Goal: Task Accomplishment & Management: Complete application form

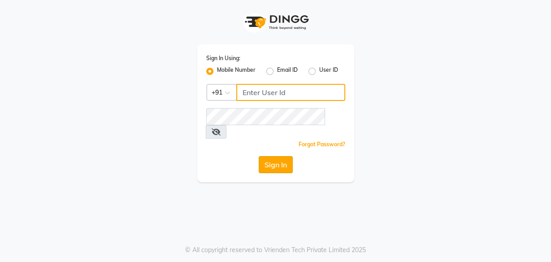
type input "8956544245"
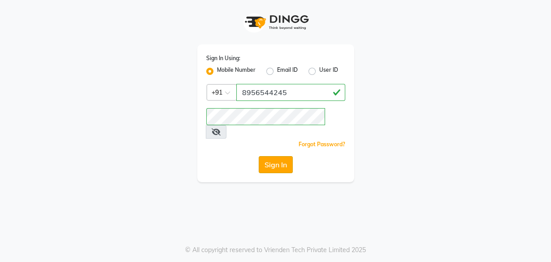
click at [277, 156] on button "Sign In" at bounding box center [276, 164] width 34 height 17
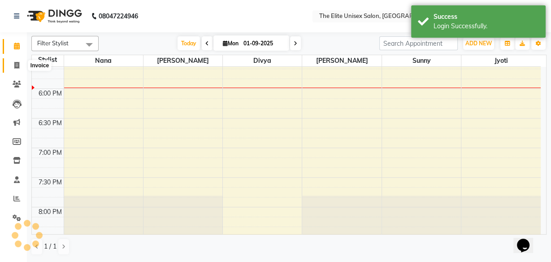
click at [15, 64] on icon at bounding box center [16, 65] width 5 height 7
select select "en"
select select "service"
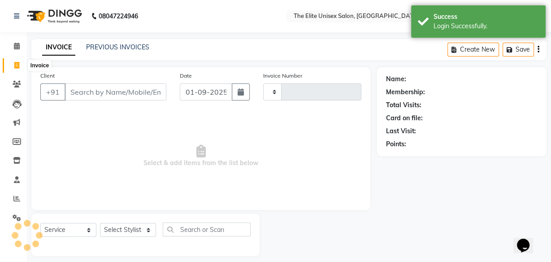
type input "2273"
select select "7086"
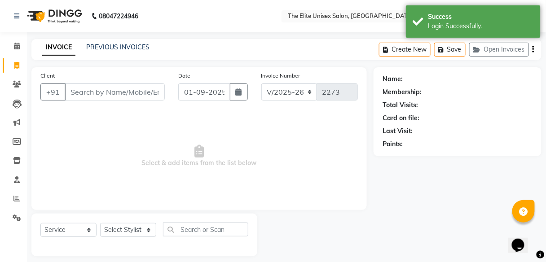
click at [86, 96] on input "Client" at bounding box center [115, 91] width 100 height 17
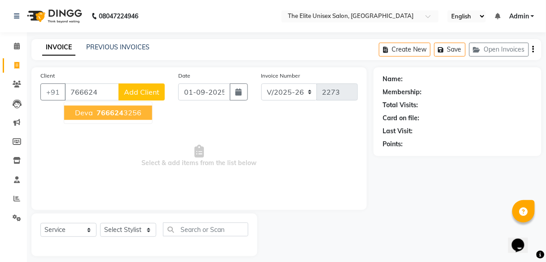
click at [95, 116] on ngb-highlight "766624 3256" at bounding box center [118, 112] width 47 height 9
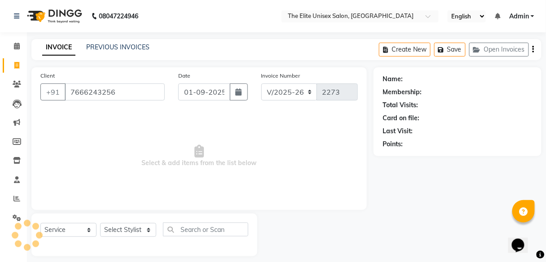
type input "7666243256"
select select "1: Object"
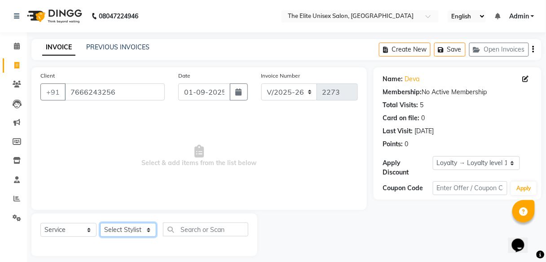
click at [131, 232] on select "Select Stylist [PERSON_NAME] Sunny" at bounding box center [128, 230] width 56 height 14
select select "78561"
click at [100, 223] on select "Select Stylist [PERSON_NAME] Sunny" at bounding box center [128, 230] width 56 height 14
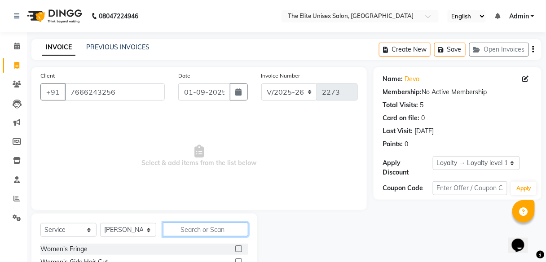
click at [206, 228] on input "text" at bounding box center [205, 230] width 85 height 14
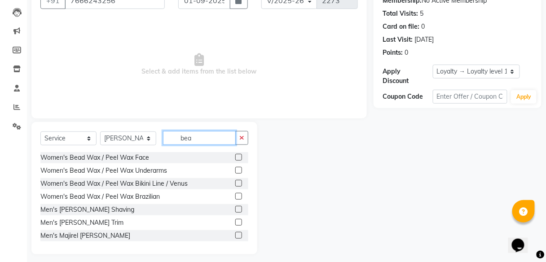
scroll to position [97, 0]
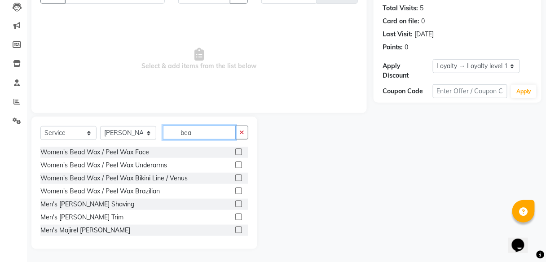
type input "bea"
click at [235, 216] on label at bounding box center [238, 217] width 7 height 7
click at [235, 216] on input "checkbox" at bounding box center [238, 217] width 6 height 6
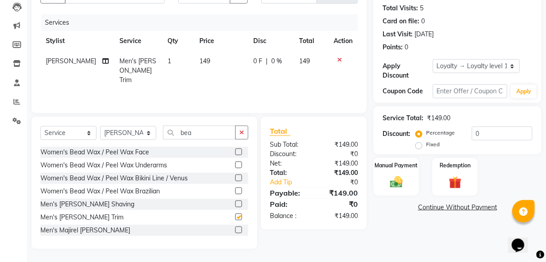
checkbox input "false"
click at [398, 171] on div "Manual Payment" at bounding box center [395, 176] width 47 height 39
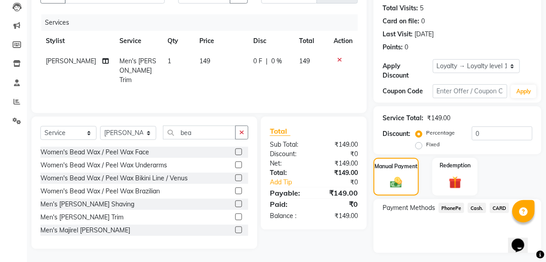
click at [454, 207] on span "PhonePe" at bounding box center [451, 208] width 26 height 10
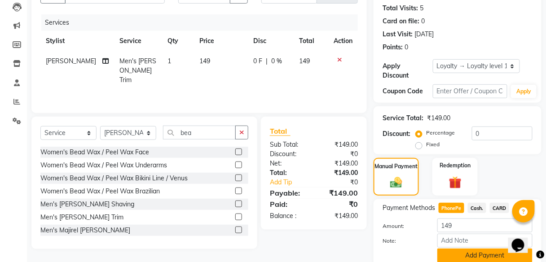
click at [483, 254] on button "Add Payment" at bounding box center [484, 256] width 95 height 14
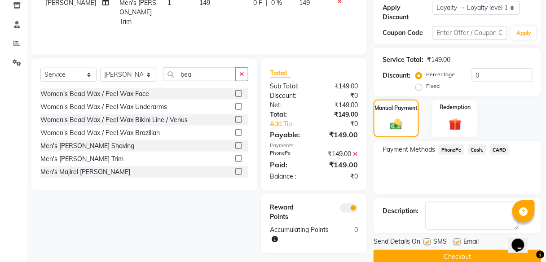
scroll to position [170, 0]
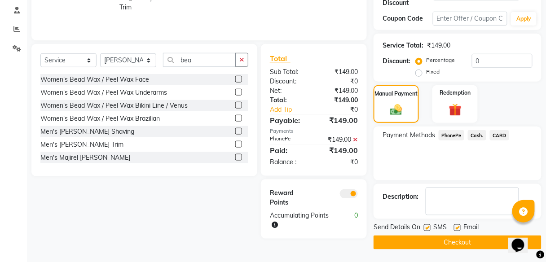
click at [478, 242] on button "Checkout" at bounding box center [457, 243] width 168 height 14
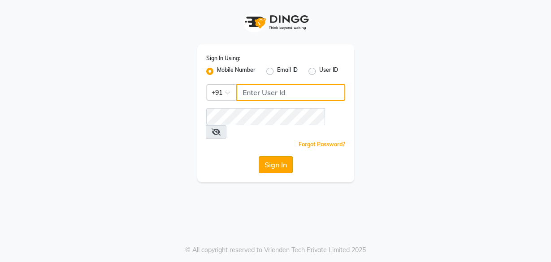
type input "8956544245"
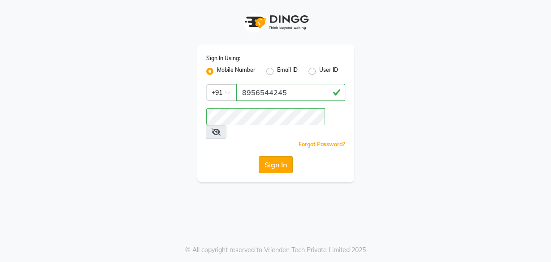
click at [269, 156] on button "Sign In" at bounding box center [276, 164] width 34 height 17
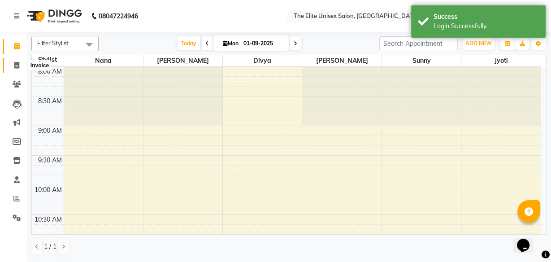
click at [14, 61] on span at bounding box center [17, 66] width 16 height 10
select select "7086"
select select "service"
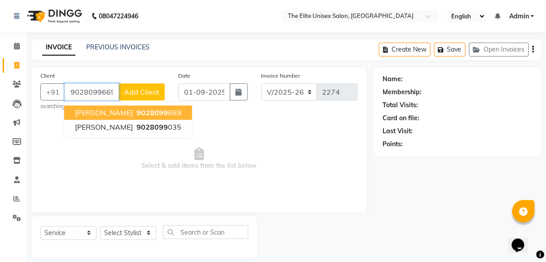
type input "9028099669"
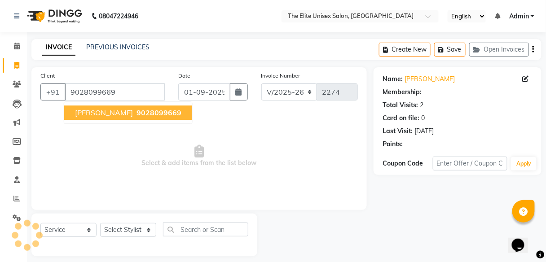
select select "1: Object"
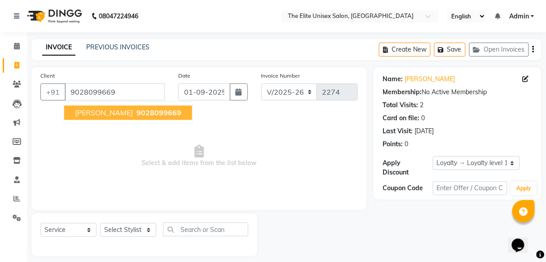
scroll to position [7, 0]
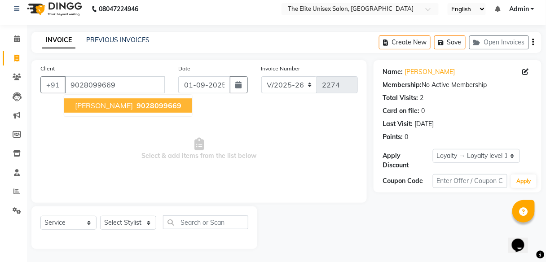
click at [104, 103] on span "[PERSON_NAME]" at bounding box center [104, 105] width 58 height 9
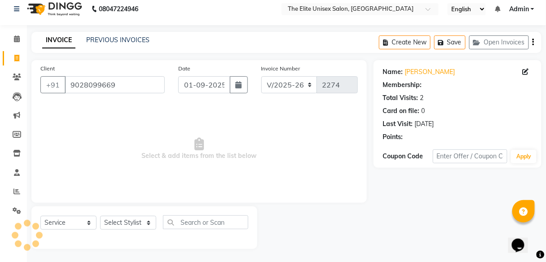
select select "1: Object"
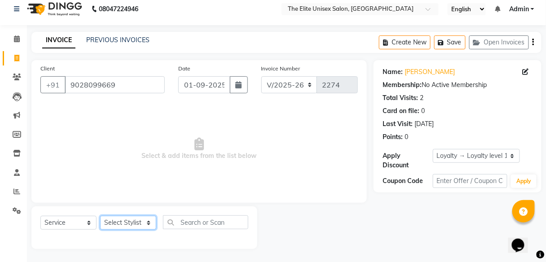
click at [118, 222] on select "Select Stylist [PERSON_NAME] Sunny" at bounding box center [128, 223] width 56 height 14
select select "59553"
click at [100, 216] on select "Select Stylist [PERSON_NAME] Sunny" at bounding box center [128, 223] width 56 height 14
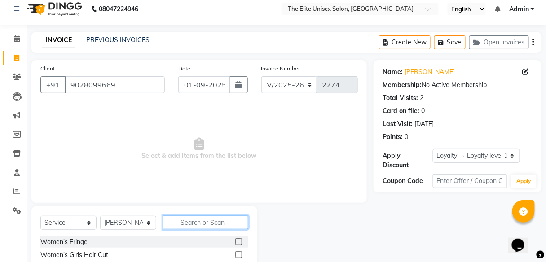
click at [191, 223] on input "text" at bounding box center [205, 222] width 85 height 14
click at [191, 223] on input "cut" at bounding box center [199, 222] width 73 height 14
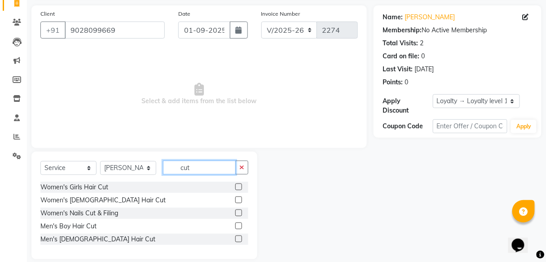
scroll to position [72, 0]
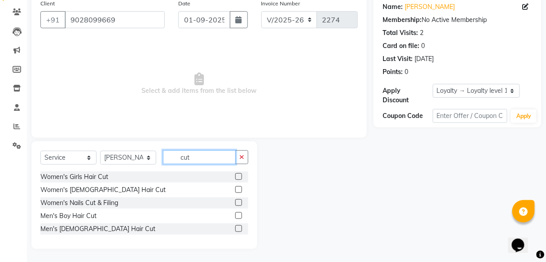
type input "cut"
click at [239, 230] on label at bounding box center [238, 228] width 7 height 7
click at [239, 230] on input "checkbox" at bounding box center [238, 229] width 6 height 6
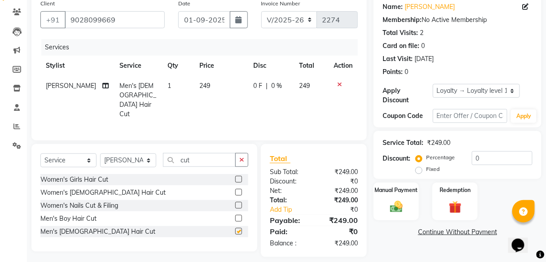
checkbox input "false"
click at [463, 92] on select "Select Loyalty → Loyalty level 1 → All Customers" at bounding box center [476, 91] width 87 height 14
select select "0:"
click at [433, 84] on select "Select Loyalty → Loyalty level 1 → All Customers" at bounding box center [476, 91] width 87 height 14
click at [256, 87] on span "0 F" at bounding box center [258, 85] width 9 height 9
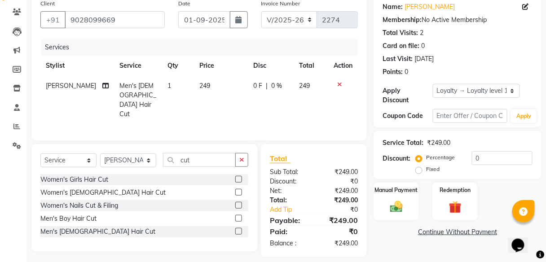
select select "59553"
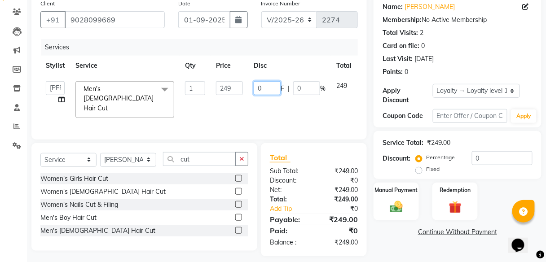
click at [266, 85] on input "0" at bounding box center [267, 88] width 27 height 14
type input "49"
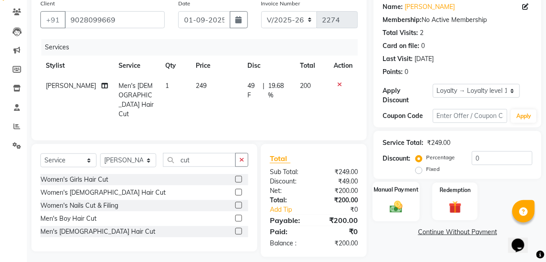
click at [402, 189] on label "Manual Payment" at bounding box center [396, 189] width 45 height 9
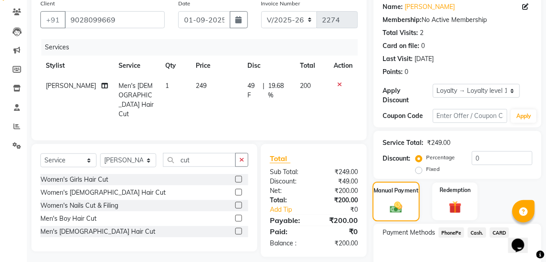
scroll to position [120, 0]
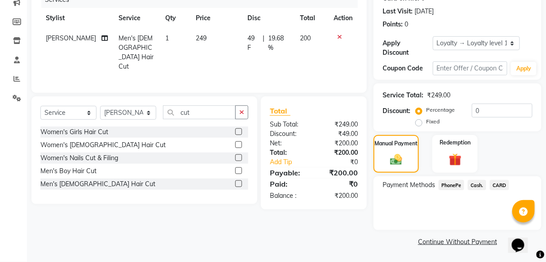
click at [451, 185] on span "PhonePe" at bounding box center [451, 185] width 26 height 10
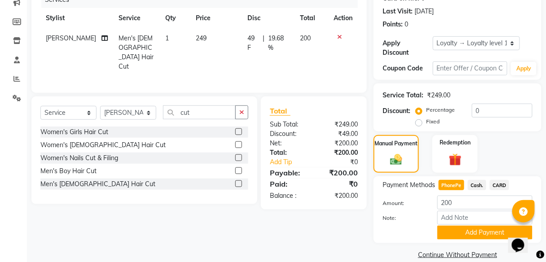
scroll to position [132, 0]
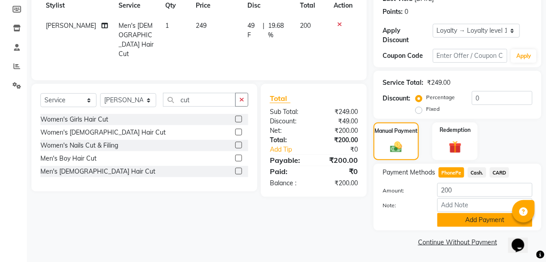
click at [458, 219] on button "Add Payment" at bounding box center [484, 220] width 95 height 14
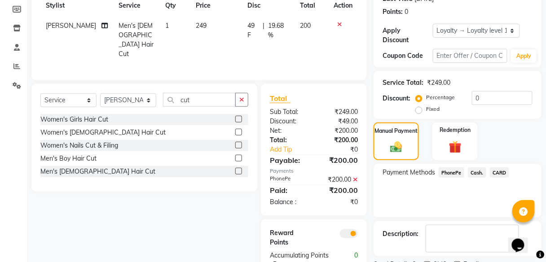
scroll to position [170, 0]
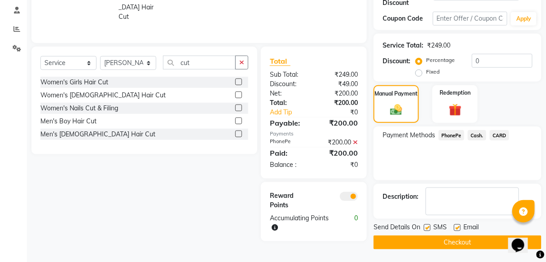
click at [457, 237] on button "Checkout" at bounding box center [457, 243] width 168 height 14
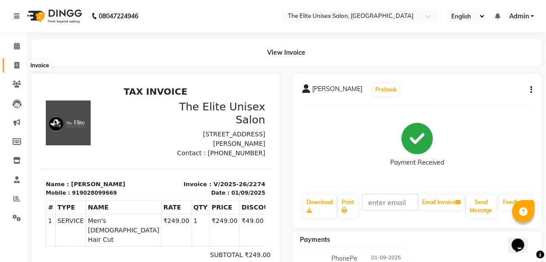
click at [16, 63] on icon at bounding box center [16, 65] width 5 height 7
select select "service"
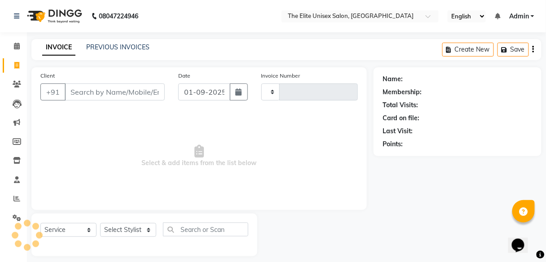
type input "2275"
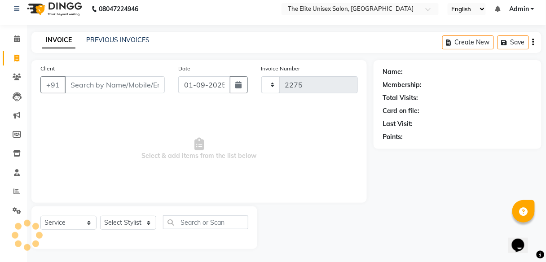
select select "7086"
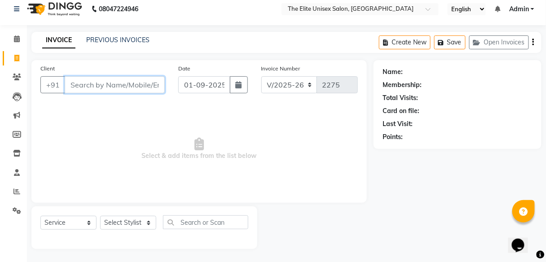
click at [104, 82] on input "Client" at bounding box center [115, 84] width 100 height 17
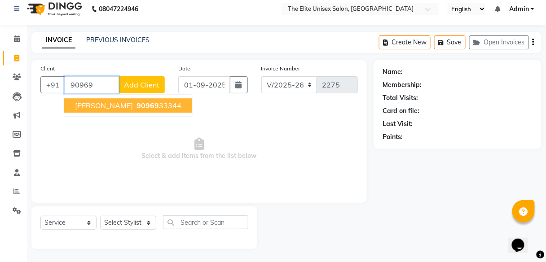
click at [136, 105] on span "90969" at bounding box center [147, 105] width 22 height 9
type input "9096933344"
select select "1: Object"
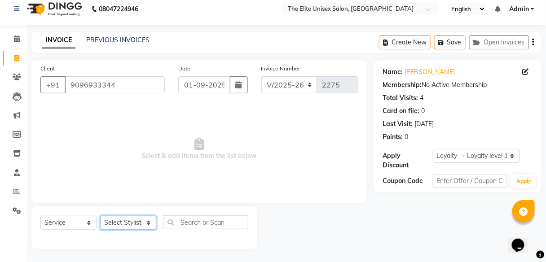
drag, startPoint x: 122, startPoint y: 224, endPoint x: 118, endPoint y: 201, distance: 23.7
click at [118, 201] on div "Client [PHONE_NUMBER] Date [DATE] Invoice Number V/2025 V/[PHONE_NUMBER] Select…" at bounding box center [199, 154] width 349 height 189
select select "78561"
click at [100, 216] on select "Select Stylist [PERSON_NAME] Sunny" at bounding box center [128, 223] width 56 height 14
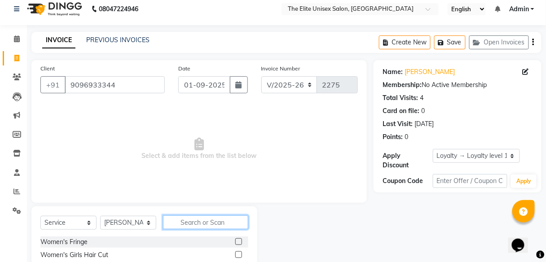
click at [207, 222] on input "text" at bounding box center [205, 222] width 85 height 14
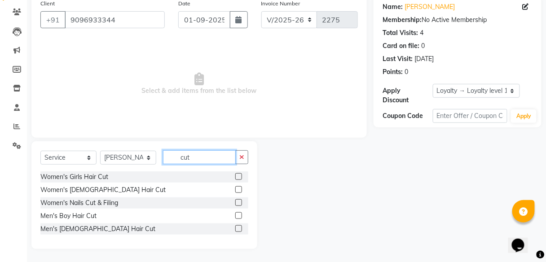
type input "cut"
click at [238, 229] on label at bounding box center [238, 228] width 7 height 7
click at [238, 229] on input "checkbox" at bounding box center [238, 229] width 6 height 6
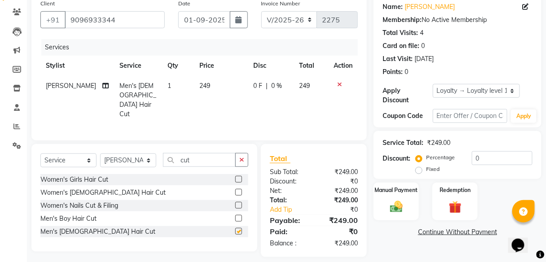
checkbox input "false"
click at [211, 153] on input "cut" at bounding box center [199, 160] width 73 height 14
type input "c"
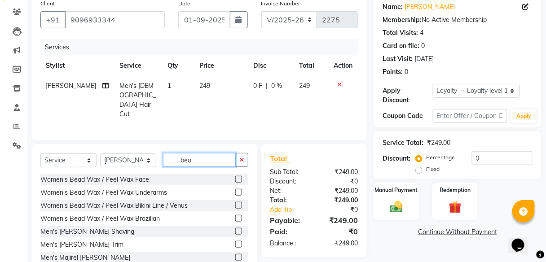
scroll to position [97, 0]
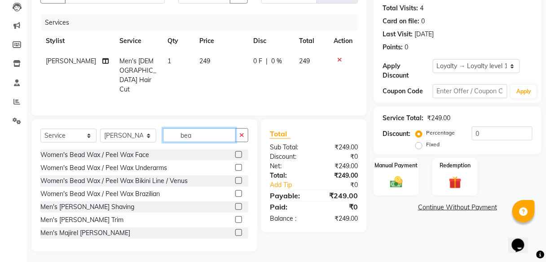
type input "bea"
click at [235, 216] on label at bounding box center [238, 219] width 7 height 7
click at [235, 217] on input "checkbox" at bounding box center [238, 220] width 6 height 6
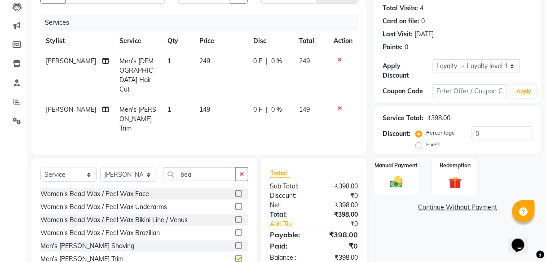
checkbox input "false"
click at [456, 73] on div "Apply Discount Select Loyalty → Loyalty level 1 → All Customers" at bounding box center [457, 69] width 150 height 21
click at [456, 67] on select "Select Loyalty → Loyalty level 1 → All Customers" at bounding box center [476, 66] width 87 height 14
select select "0:"
click at [433, 59] on select "Select Loyalty → Loyalty level 1 → All Customers" at bounding box center [476, 66] width 87 height 14
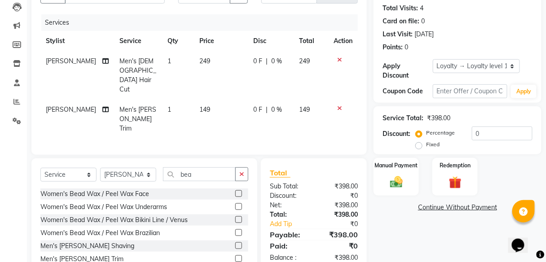
click at [254, 58] on span "0 F" at bounding box center [258, 61] width 9 height 9
select select "78561"
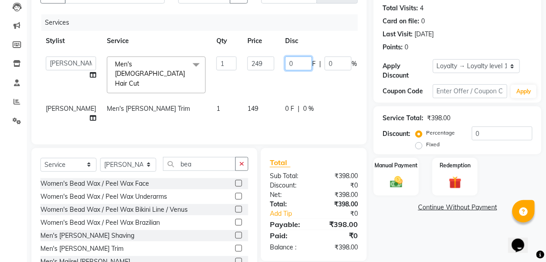
click at [285, 65] on input "0" at bounding box center [298, 64] width 27 height 14
type input "48"
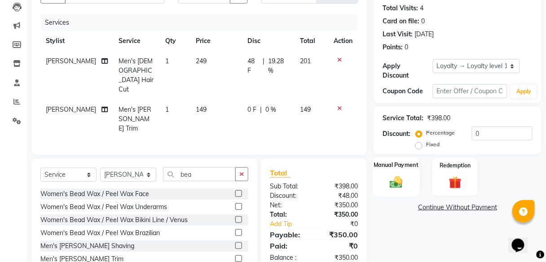
click at [393, 168] on label "Manual Payment" at bounding box center [396, 165] width 45 height 9
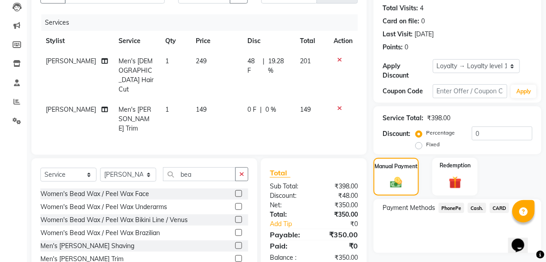
click at [451, 209] on span "PhonePe" at bounding box center [451, 208] width 26 height 10
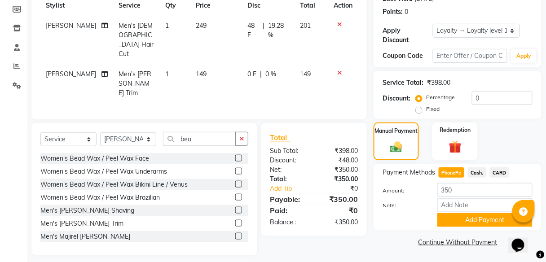
scroll to position [129, 0]
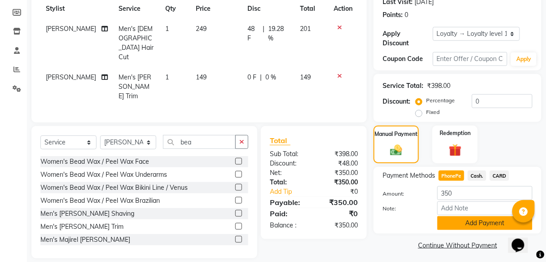
click at [459, 222] on button "Add Payment" at bounding box center [484, 223] width 95 height 14
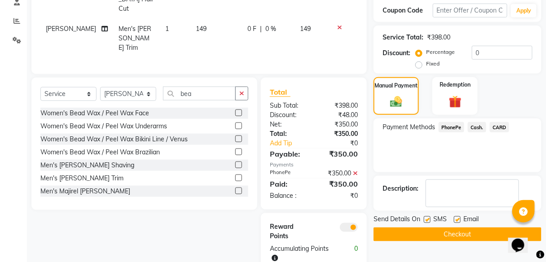
scroll to position [177, 0]
click at [459, 232] on button "Checkout" at bounding box center [457, 235] width 168 height 14
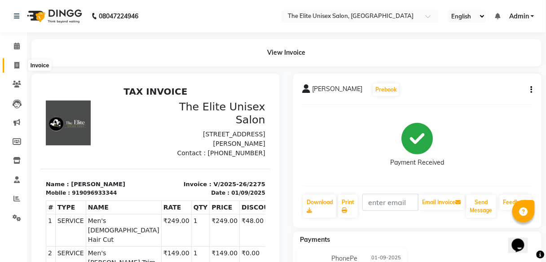
click at [17, 66] on icon at bounding box center [16, 65] width 5 height 7
select select "service"
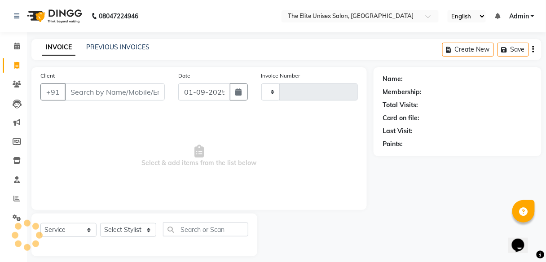
scroll to position [7, 0]
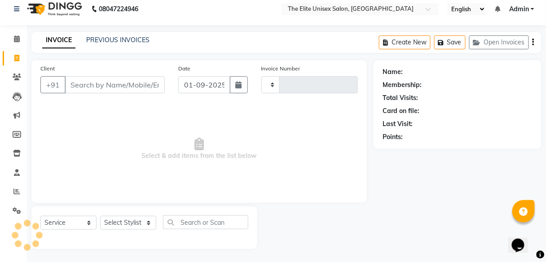
type input "2276"
select select "7086"
click at [79, 87] on input "Client" at bounding box center [115, 84] width 100 height 17
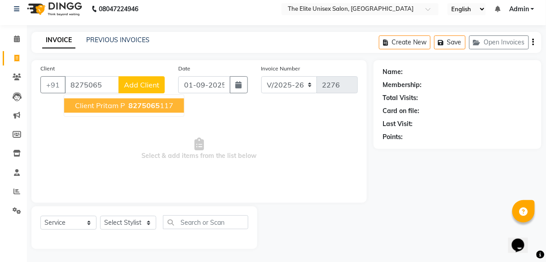
click at [111, 101] on span "Client Pritam P" at bounding box center [100, 105] width 50 height 9
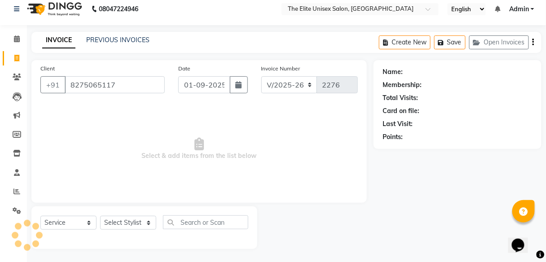
type input "8275065117"
select select "1: Object"
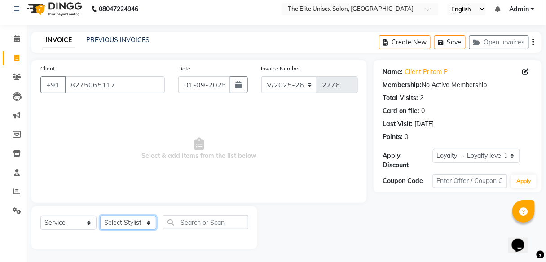
drag, startPoint x: 136, startPoint y: 223, endPoint x: 110, endPoint y: 185, distance: 46.5
click at [110, 185] on div "Client [PHONE_NUMBER] Date [DATE] Invoice Number V/2025 V/[PHONE_NUMBER] Select…" at bounding box center [199, 154] width 349 height 189
select select "59553"
click at [100, 216] on select "Select Stylist [PERSON_NAME] Sunny" at bounding box center [128, 223] width 56 height 14
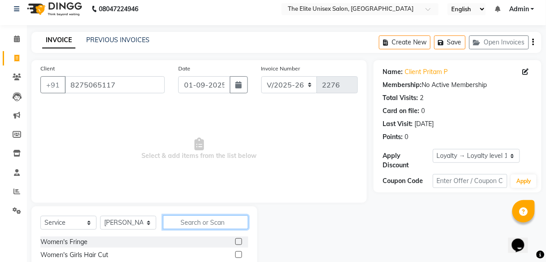
click at [198, 223] on input "text" at bounding box center [205, 222] width 85 height 14
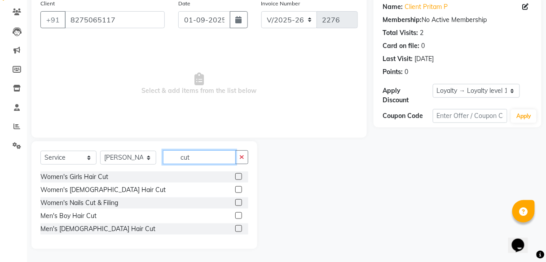
type input "cut"
click at [239, 227] on label at bounding box center [238, 228] width 7 height 7
click at [239, 227] on input "checkbox" at bounding box center [238, 229] width 6 height 6
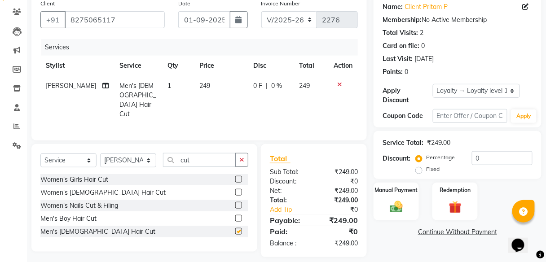
checkbox input "false"
click at [205, 158] on input "cut" at bounding box center [199, 160] width 73 height 14
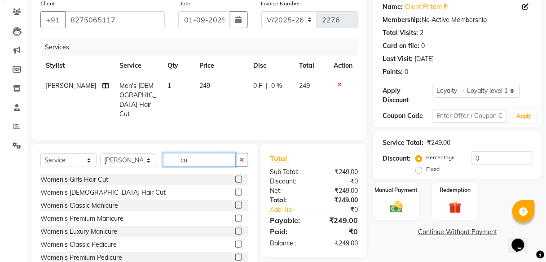
type input "c"
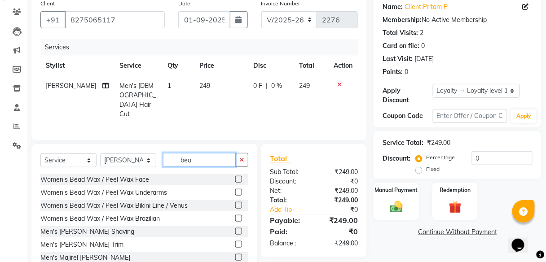
scroll to position [97, 0]
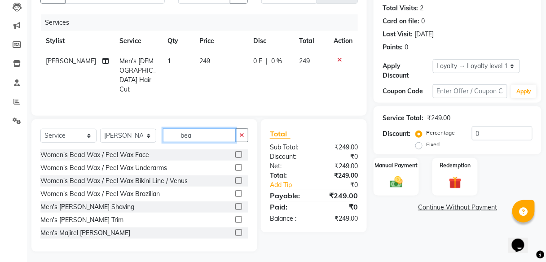
type input "bea"
click at [235, 203] on label at bounding box center [238, 206] width 7 height 7
click at [235, 204] on input "checkbox" at bounding box center [238, 207] width 6 height 6
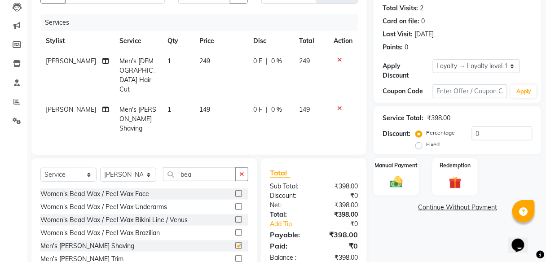
checkbox input "false"
click at [471, 66] on select "Select Loyalty → Loyalty level 1 → All Customers" at bounding box center [476, 66] width 87 height 14
select select "0:"
click at [433, 59] on select "Select Loyalty → Loyalty level 1 → All Customers" at bounding box center [476, 66] width 87 height 14
click at [254, 59] on span "0 F" at bounding box center [258, 61] width 9 height 9
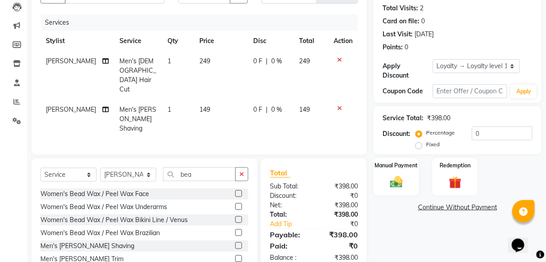
select select "59553"
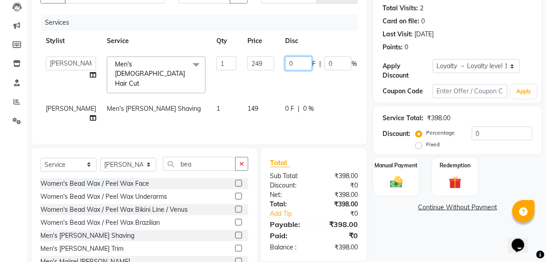
click at [285, 59] on input "0" at bounding box center [298, 64] width 27 height 14
type input "48"
click at [394, 171] on div "Manual Payment" at bounding box center [395, 176] width 47 height 39
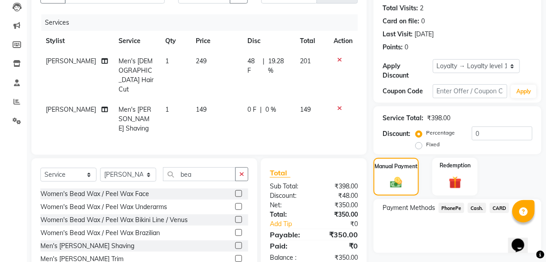
click at [447, 206] on span "PhonePe" at bounding box center [451, 208] width 26 height 10
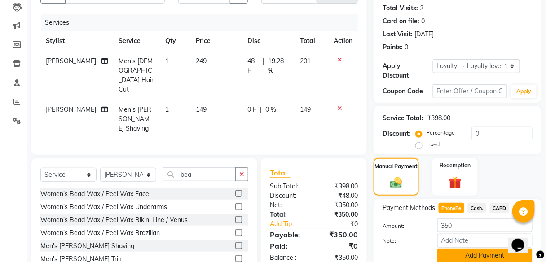
click at [458, 254] on button "Add Payment" at bounding box center [484, 256] width 95 height 14
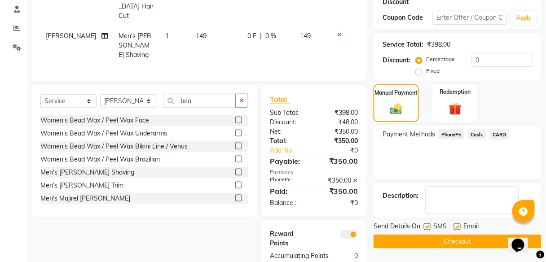
scroll to position [171, 0]
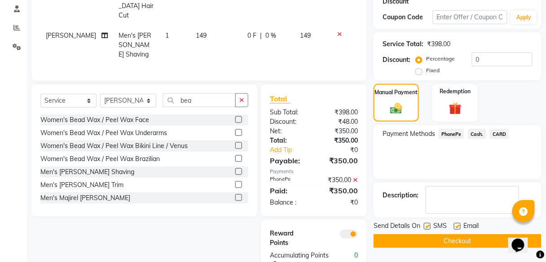
click at [446, 242] on button "Checkout" at bounding box center [457, 241] width 168 height 14
